Goal: Task Accomplishment & Management: Use online tool/utility

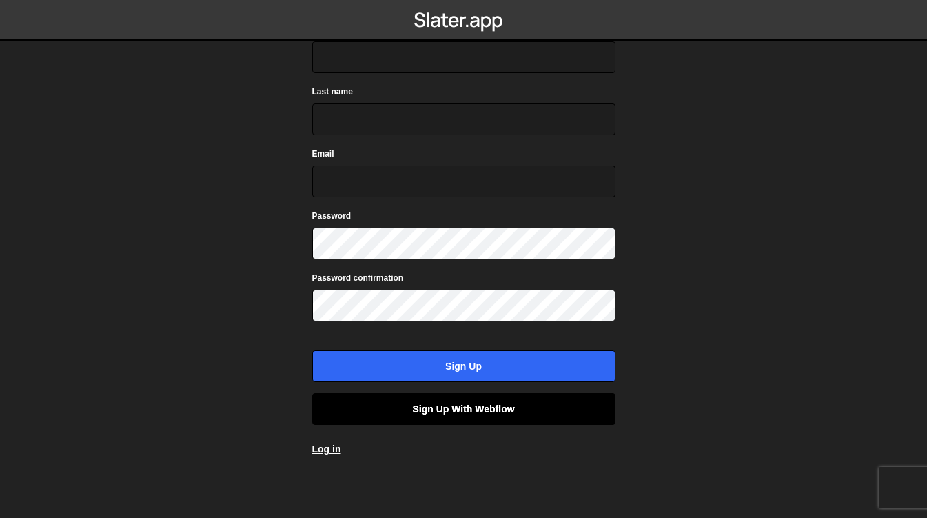
scroll to position [91, 0]
click at [460, 416] on link "Sign up with Webflow" at bounding box center [463, 409] width 303 height 32
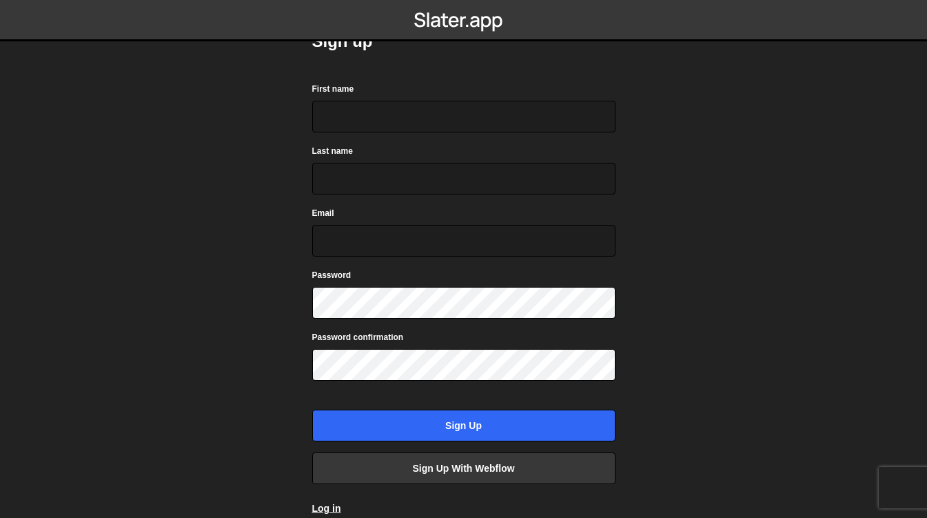
scroll to position [0, 0]
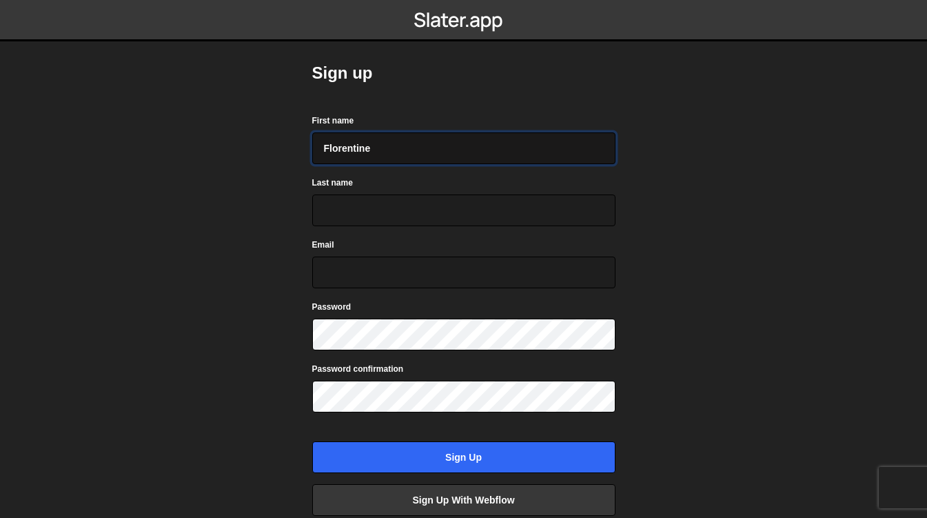
type input "Florentine"
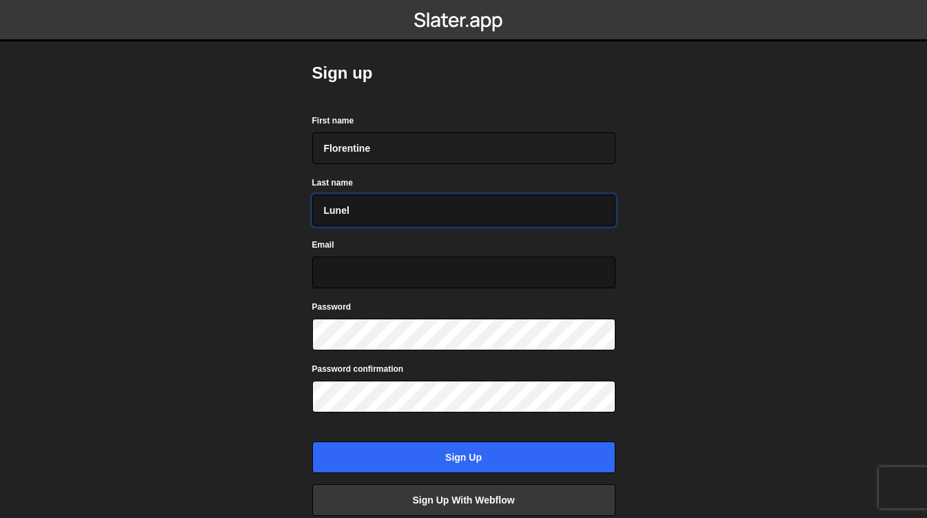
type input "Lunel"
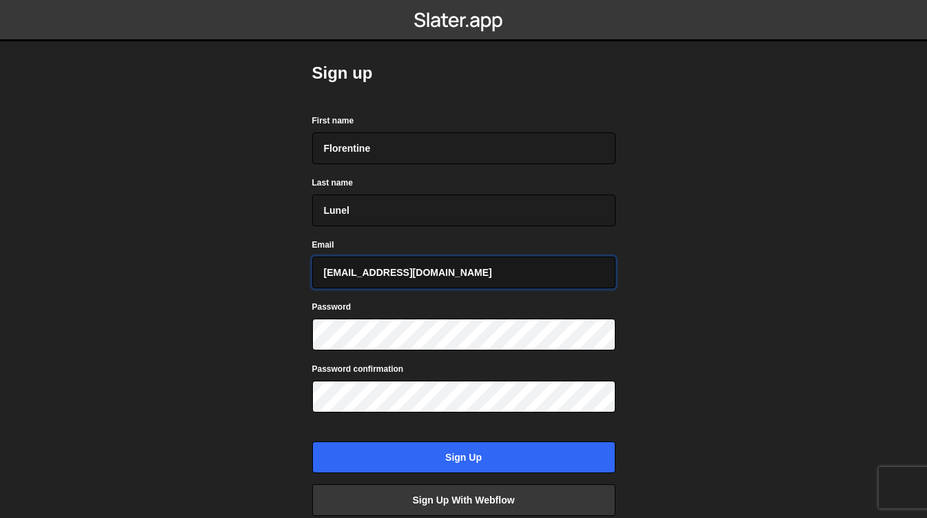
type input "contact@florentinelunel.fr"
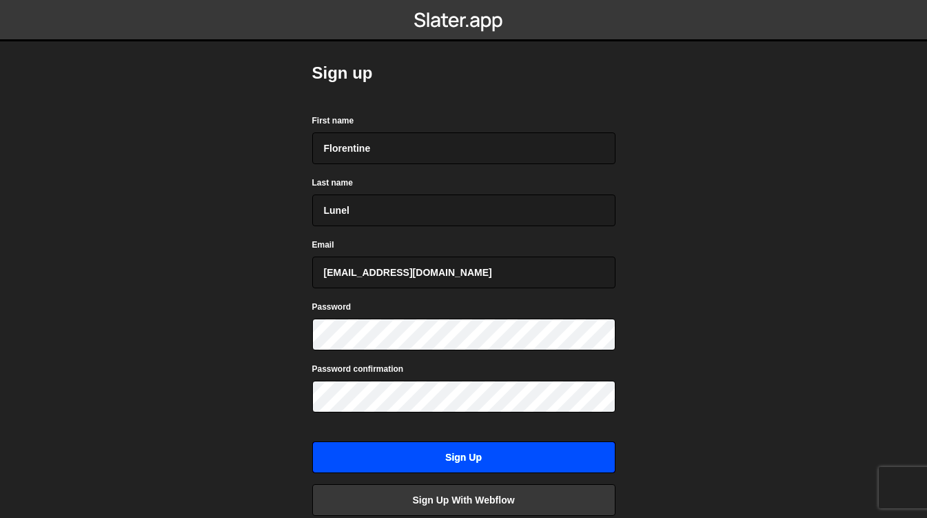
click at [500, 452] on input "Sign up" at bounding box center [463, 457] width 303 height 32
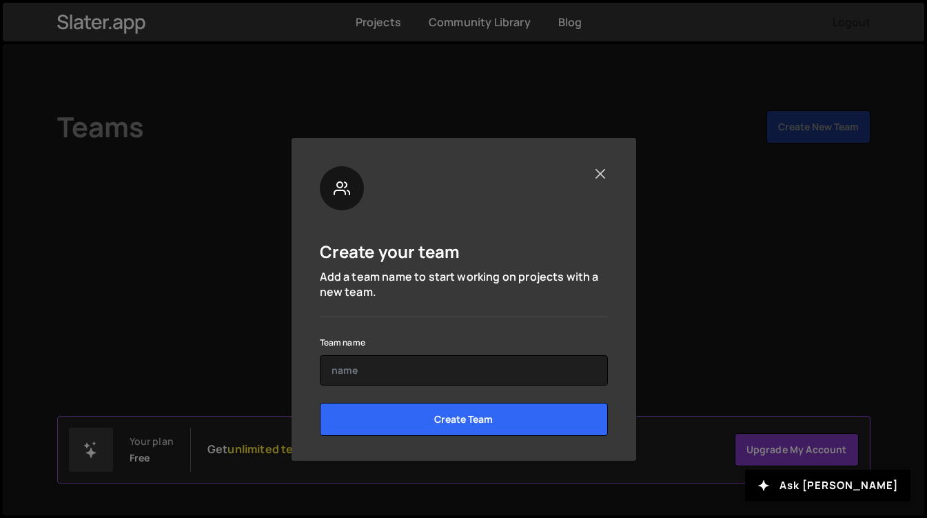
click at [597, 173] on button "Close" at bounding box center [601, 173] width 14 height 14
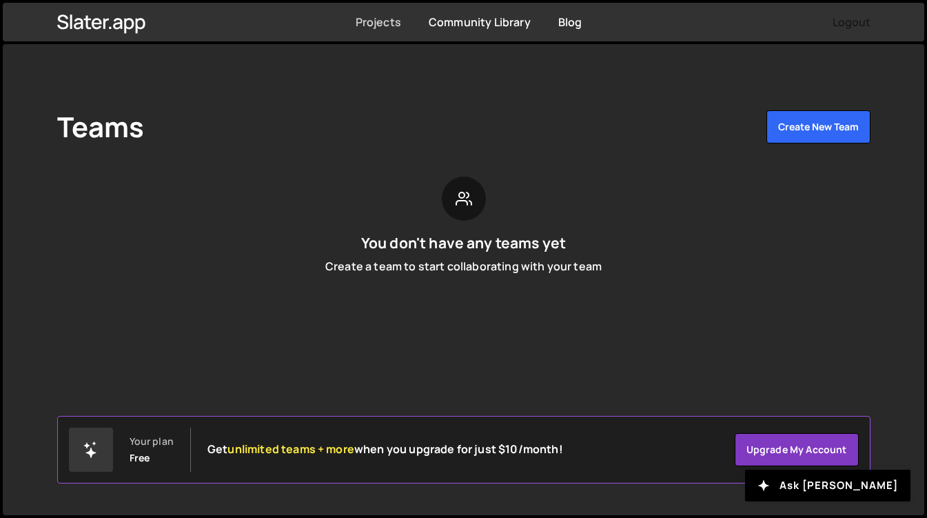
click at [389, 26] on link "Projects" at bounding box center [378, 21] width 45 height 15
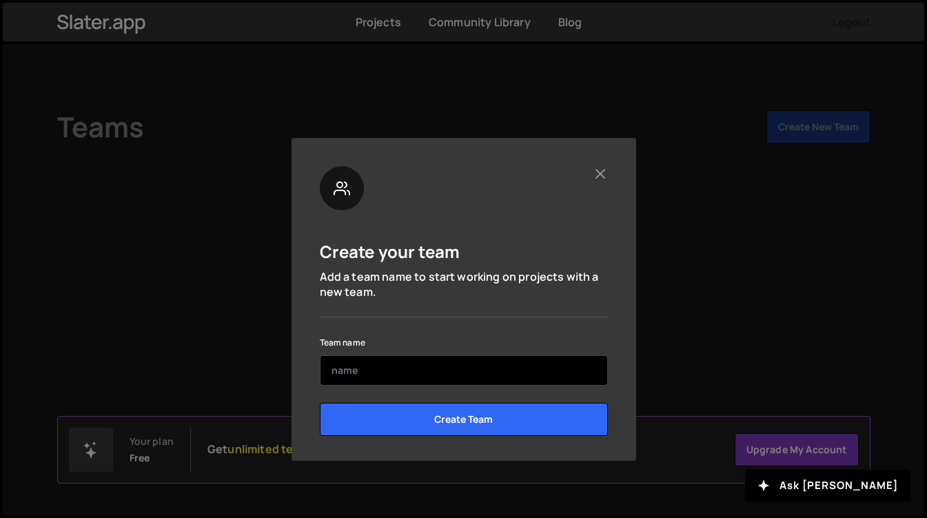
click at [458, 369] on input "text" at bounding box center [464, 370] width 288 height 30
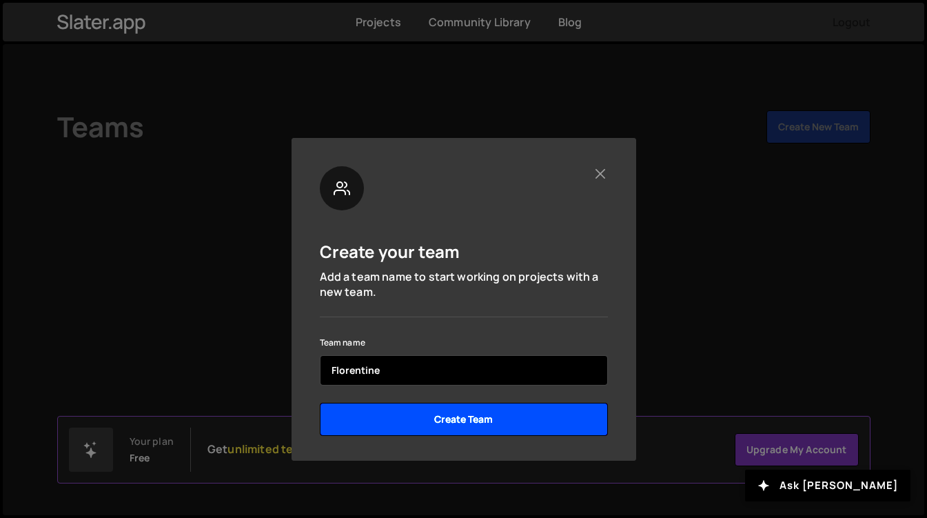
type input "Florentine"
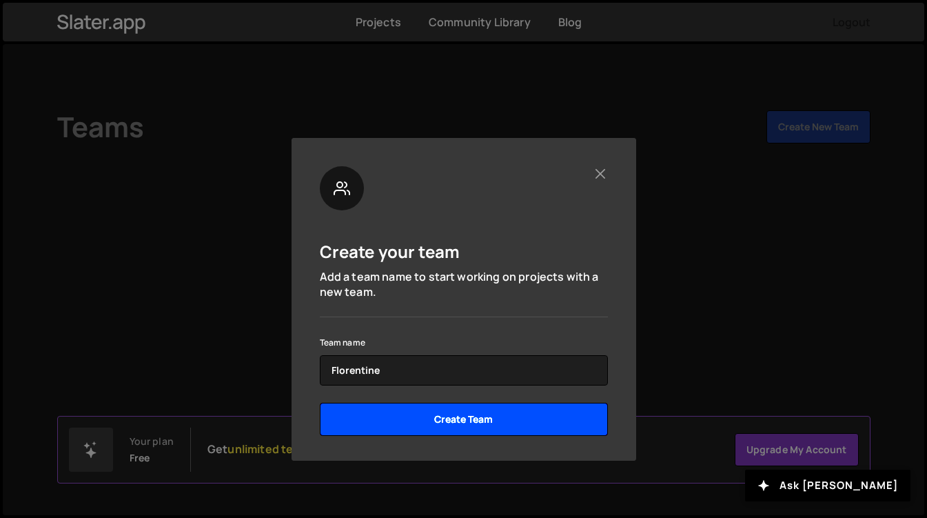
click at [464, 414] on input "Create Team" at bounding box center [464, 419] width 288 height 33
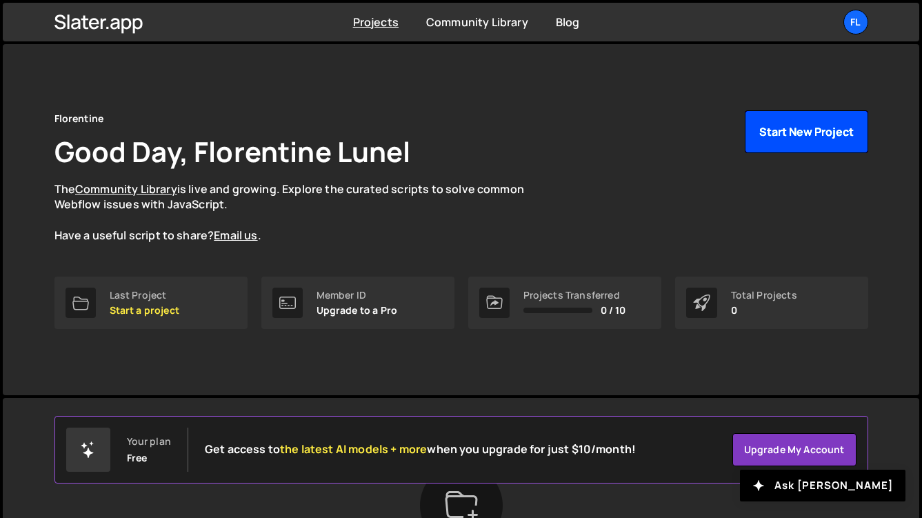
click at [782, 147] on button "Start New Project" at bounding box center [805, 131] width 123 height 43
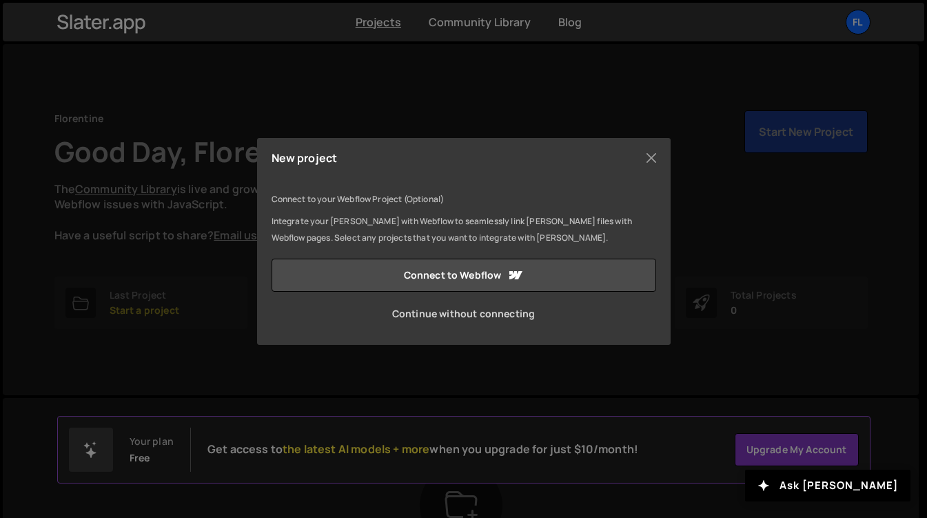
click at [501, 318] on link "Continue without connecting" at bounding box center [464, 313] width 385 height 33
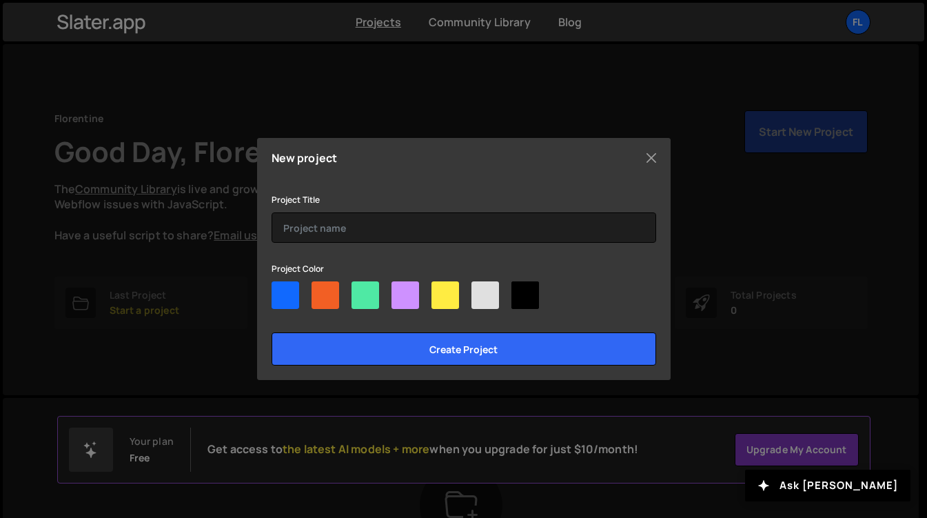
click at [276, 290] on div at bounding box center [286, 295] width 28 height 28
click at [276, 290] on input"] "radio" at bounding box center [276, 285] width 9 height 9
radio input"] "true"
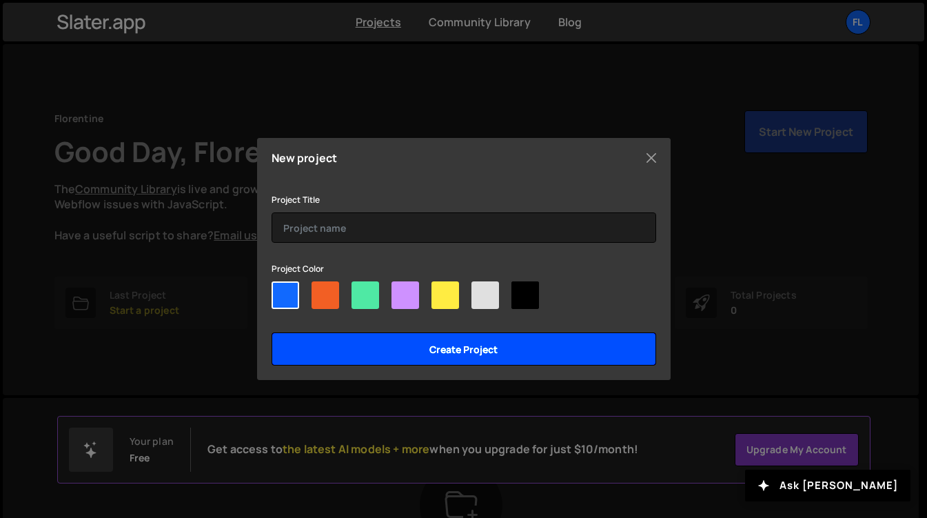
click at [341, 341] on input "Create project" at bounding box center [464, 348] width 385 height 33
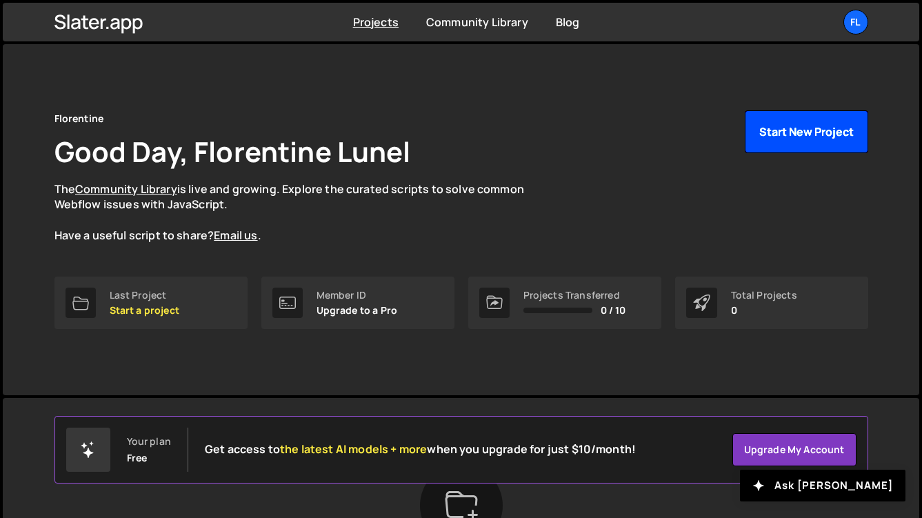
click at [806, 143] on button "Start New Project" at bounding box center [805, 131] width 123 height 43
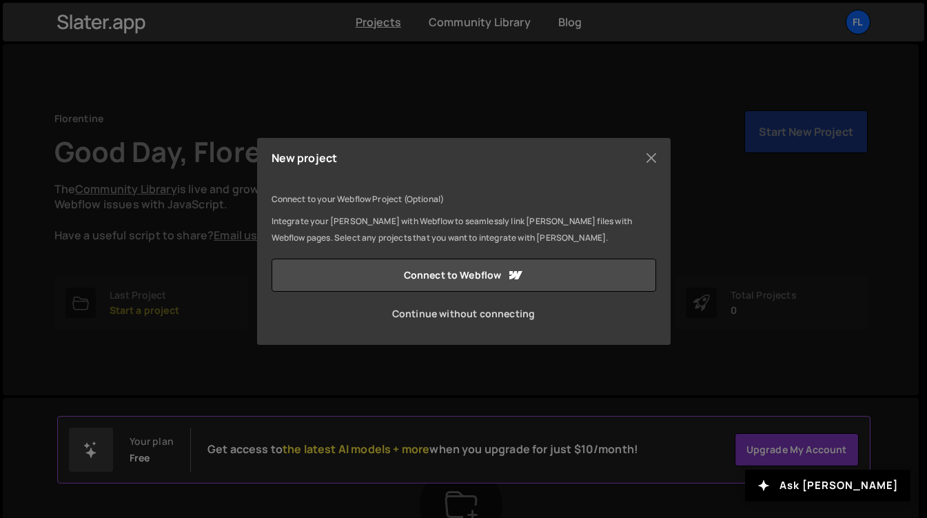
click at [491, 315] on link "Continue without connecting" at bounding box center [464, 313] width 385 height 33
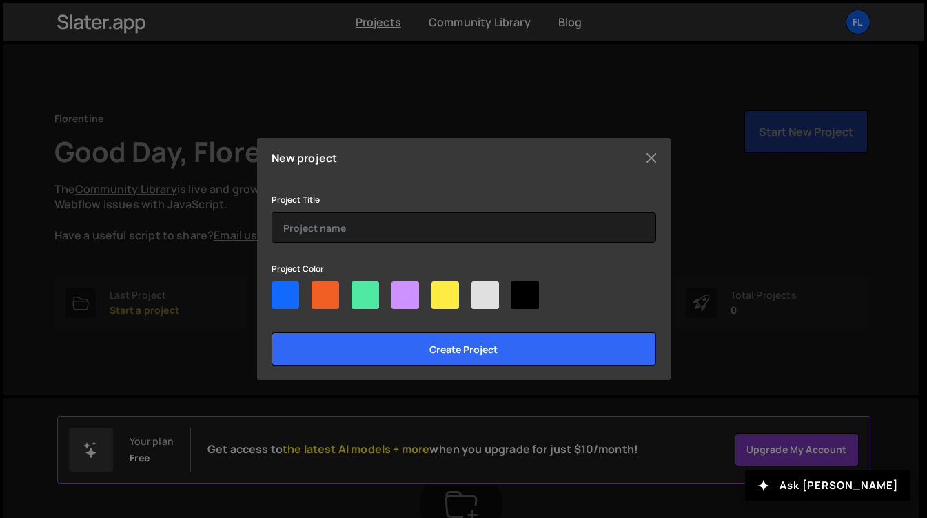
click at [299, 292] on div at bounding box center [464, 297] width 385 height 33
click at [285, 291] on div at bounding box center [286, 295] width 28 height 28
click at [281, 290] on input"] "radio" at bounding box center [276, 285] width 9 height 9
radio input"] "true"
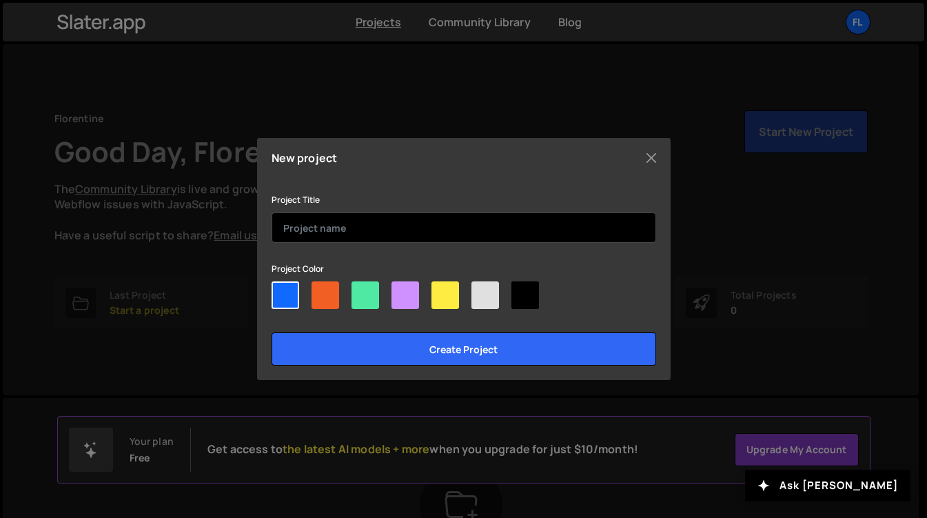
click at [323, 241] on input "text" at bounding box center [464, 227] width 385 height 30
type input "j"
type input "GSAP"
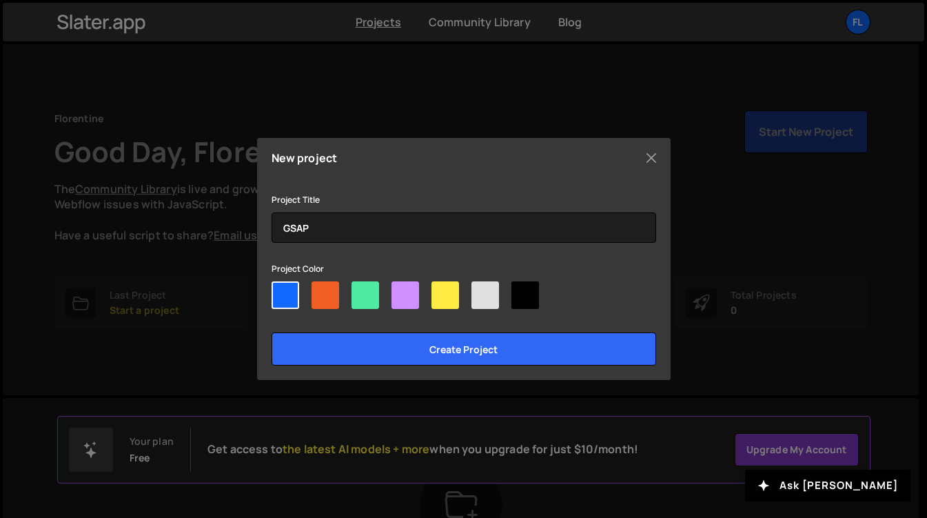
click at [413, 321] on div "Project Title GSAP Project Color Create project" at bounding box center [464, 278] width 385 height 174
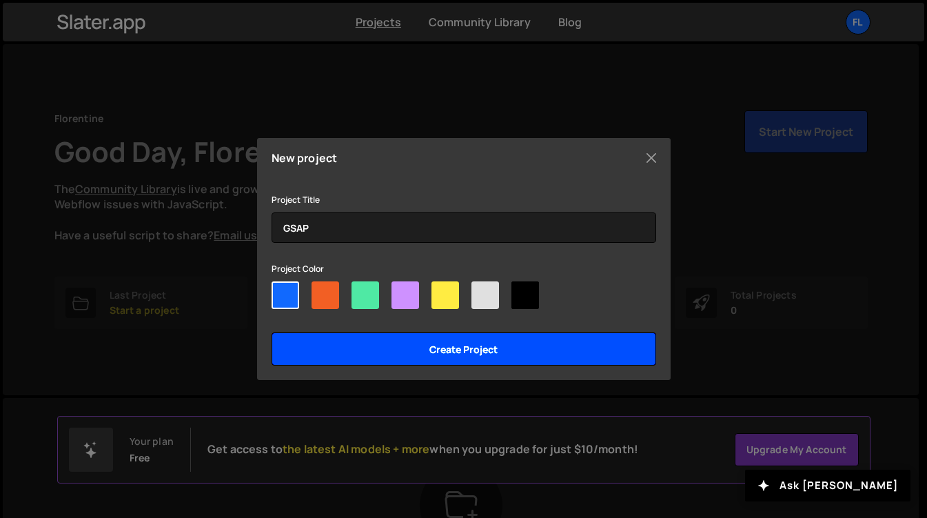
click at [403, 341] on input "Create project" at bounding box center [464, 348] width 385 height 33
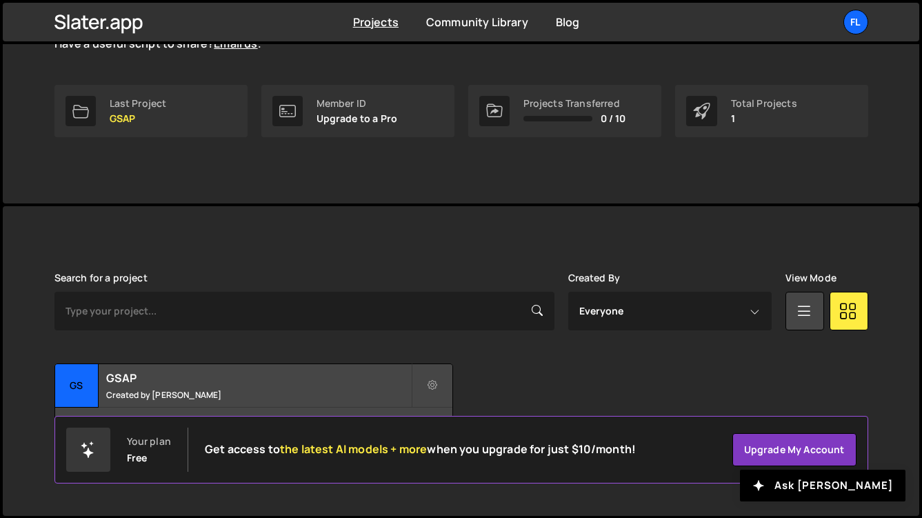
scroll to position [191, 0]
click at [259, 392] on small "Created by Florentine Lunel" at bounding box center [258, 395] width 305 height 12
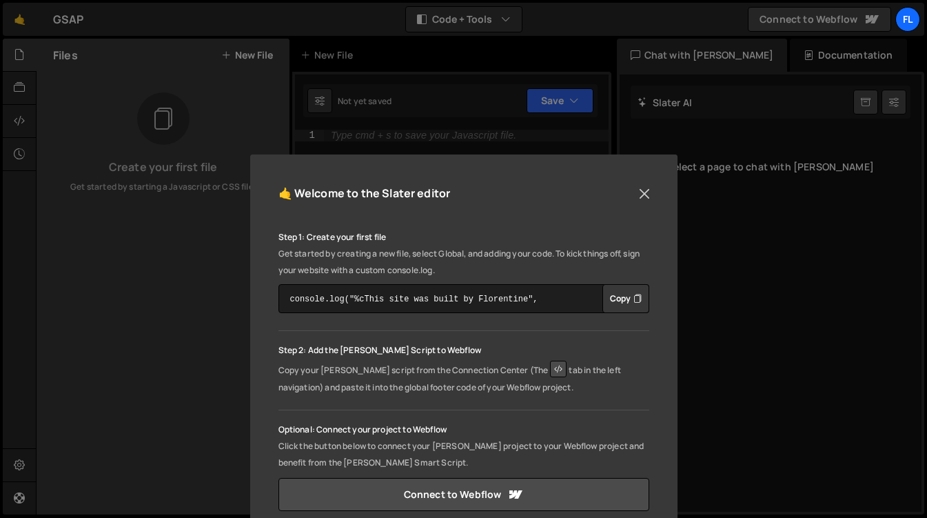
click at [637, 189] on button "Close" at bounding box center [644, 193] width 21 height 21
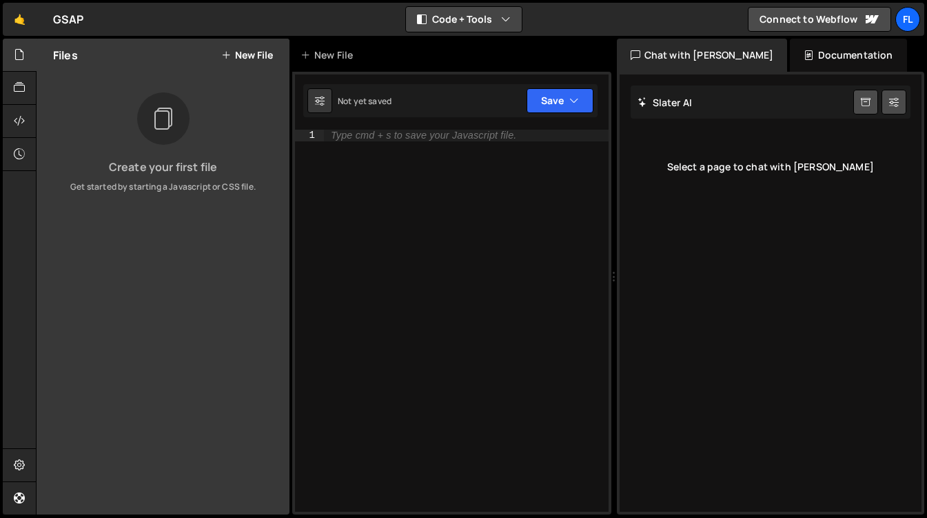
click at [473, 20] on button "Code + Tools" at bounding box center [464, 19] width 116 height 25
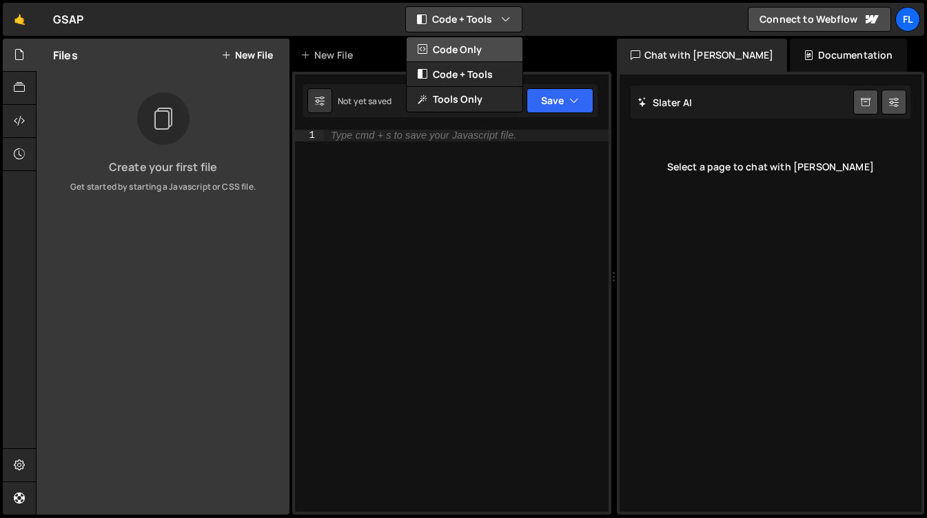
click at [469, 60] on button "Code Only" at bounding box center [465, 49] width 116 height 25
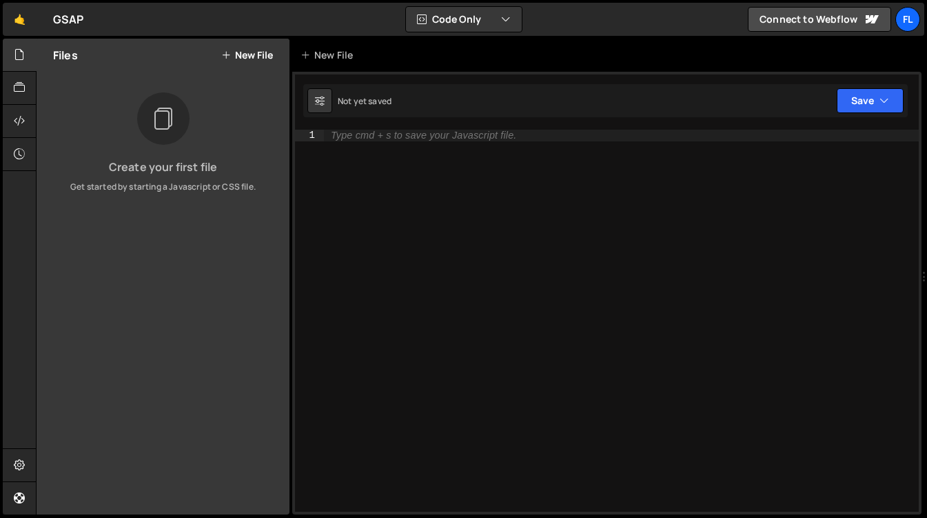
click at [258, 55] on button "New File" at bounding box center [247, 55] width 52 height 11
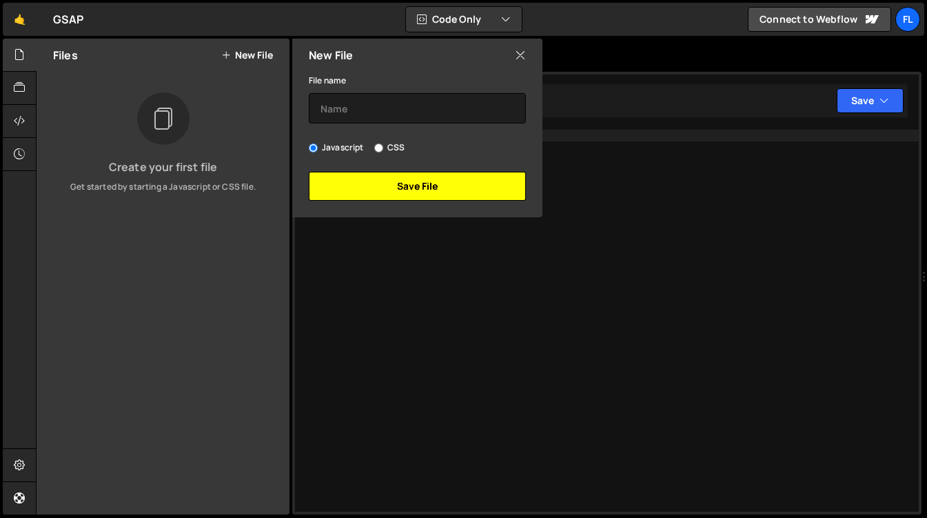
click at [400, 181] on button "Save File" at bounding box center [417, 186] width 217 height 29
